Goal: Use online tool/utility: Utilize a website feature to perform a specific function

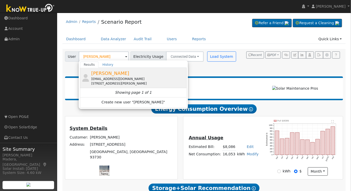
click at [111, 80] on div "[EMAIL_ADDRESS][DOMAIN_NAME]" at bounding box center [138, 78] width 94 height 5
type input "[PERSON_NAME]"
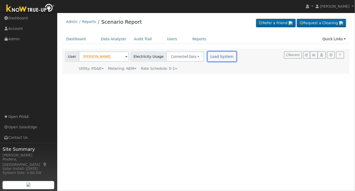
click at [211, 58] on button "Load System" at bounding box center [221, 56] width 29 height 10
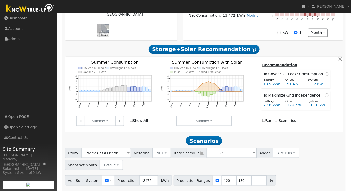
scroll to position [156, 0]
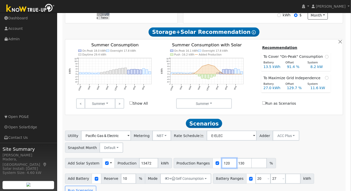
drag, startPoint x: 220, startPoint y: 164, endPoint x: 174, endPoint y: 167, distance: 45.6
click at [174, 167] on div "Production Ranges 120 130 %" at bounding box center [225, 163] width 102 height 10
type input "130"
type input "113"
click at [267, 161] on div "Add Solar System Use CSV Data Production 13472 kWh Production Ranges 113 %" at bounding box center [204, 162] width 280 height 12
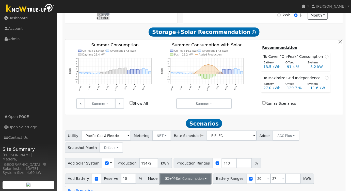
click at [199, 176] on button "+ Self Consumption" at bounding box center [185, 178] width 51 height 10
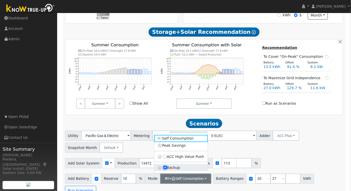
click at [163, 168] on input "Backup" at bounding box center [165, 168] width 4 height 4
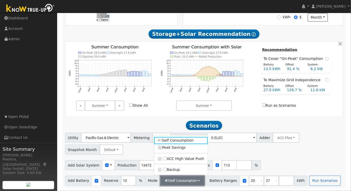
click at [174, 184] on button "Self Consumption" at bounding box center [182, 180] width 44 height 10
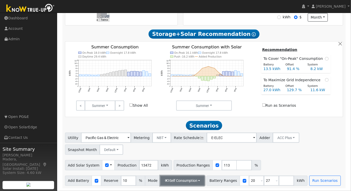
click at [169, 182] on button "Self Consumption" at bounding box center [182, 180] width 44 height 10
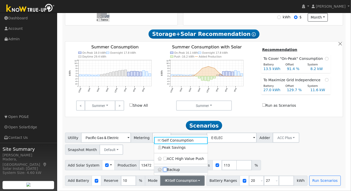
click at [165, 170] on input "Backup" at bounding box center [165, 170] width 4 height 4
checkbox input "true"
type input "20"
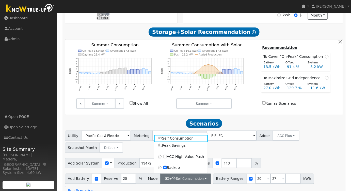
click at [312, 160] on div "Add Solar System Use CSV Data Production 13472 kWh Production Ranges 113 %" at bounding box center [204, 162] width 280 height 12
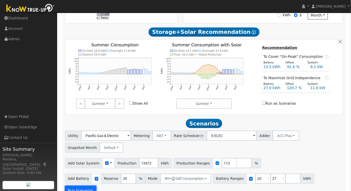
click at [96, 186] on button "Run Scenarios" at bounding box center [80, 191] width 31 height 10
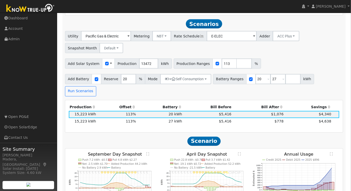
scroll to position [238, 0]
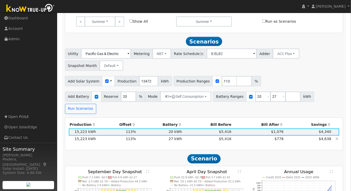
click at [187, 135] on td "$5,416" at bounding box center [207, 138] width 49 height 7
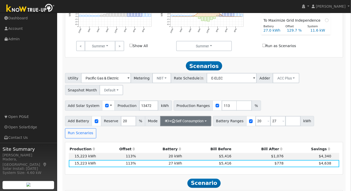
scroll to position [214, 0]
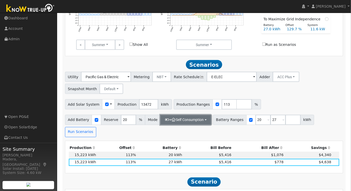
click at [199, 122] on button "+ Self Consumption" at bounding box center [185, 120] width 51 height 10
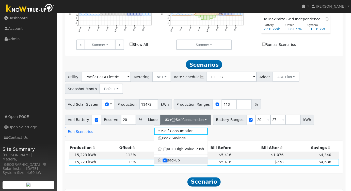
click at [164, 162] on input "Backup" at bounding box center [165, 160] width 4 height 4
checkbox input "false"
type input "10"
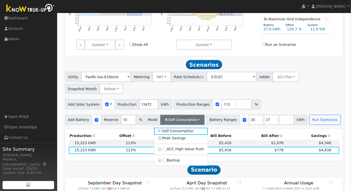
click at [303, 98] on div "Utility Pacific Gas & Electric Metering NBT NEM NBT Rate Schedule E-ELEC Adder …" at bounding box center [204, 98] width 284 height 53
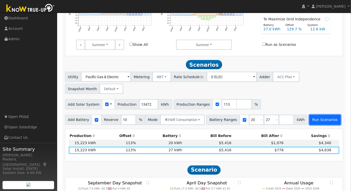
click at [310, 121] on button "Run Scenarios" at bounding box center [325, 120] width 31 height 10
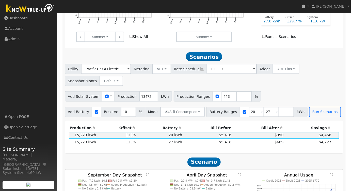
scroll to position [261, 0]
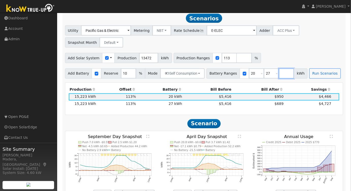
drag, startPoint x: 270, startPoint y: 74, endPoint x: 272, endPoint y: 78, distance: 4.0
click at [279, 74] on input "number" at bounding box center [286, 73] width 15 height 10
click at [264, 75] on input "27" at bounding box center [271, 73] width 15 height 10
click at [279, 73] on input "number" at bounding box center [286, 73] width 15 height 10
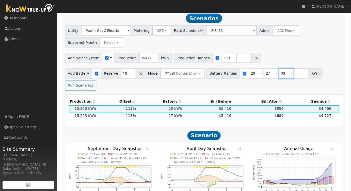
type input "30"
click at [283, 44] on div "Utility Pacific Gas & Electric Metering NBT NEM NBT Rate Schedule E-ELEC Adder …" at bounding box center [204, 36] width 280 height 24
click at [96, 81] on button "Run Scenarios" at bounding box center [80, 86] width 31 height 10
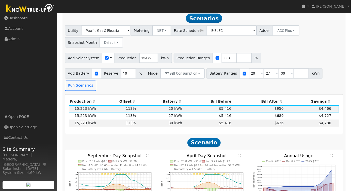
drag, startPoint x: 202, startPoint y: 111, endPoint x: 205, endPoint y: 123, distance: 12.8
click at [202, 119] on td "$5,416" at bounding box center [207, 122] width 49 height 7
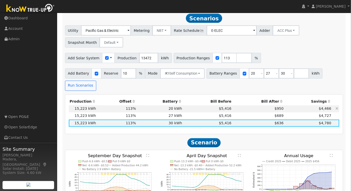
click at [252, 105] on td "$950" at bounding box center [259, 108] width 52 height 7
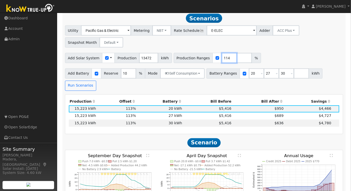
type input "114"
click at [222, 58] on input "114" at bounding box center [229, 58] width 15 height 10
click at [96, 81] on button "Run Scenarios" at bounding box center [80, 86] width 31 height 10
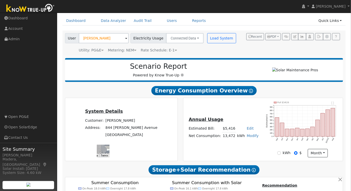
scroll to position [0, 0]
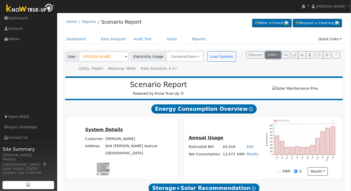
click at [275, 53] on span "PDF" at bounding box center [272, 55] width 9 height 4
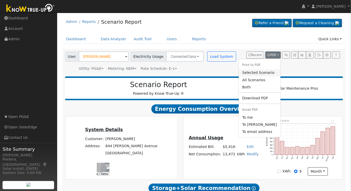
click at [266, 73] on link "Selected Scenario" at bounding box center [260, 72] width 42 height 7
